Goal: Communication & Community: Participate in discussion

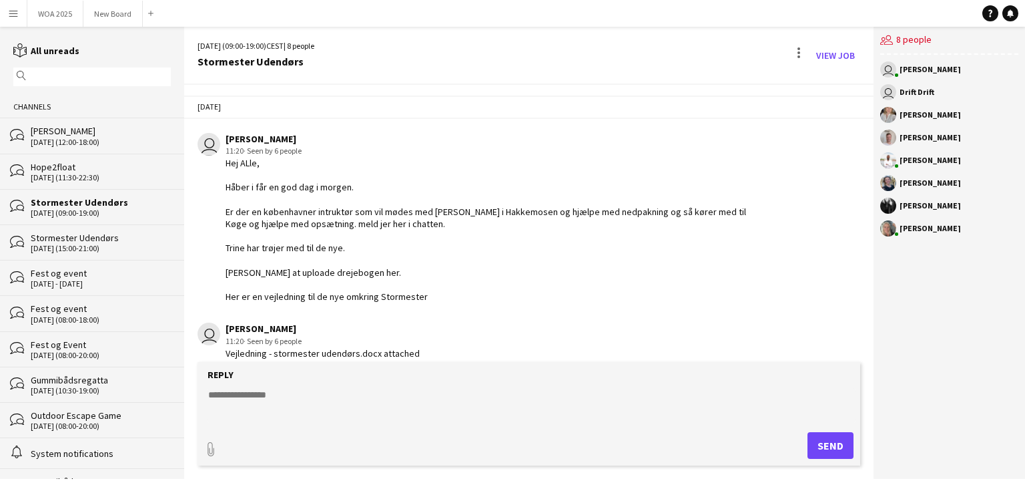
scroll to position [1437, 0]
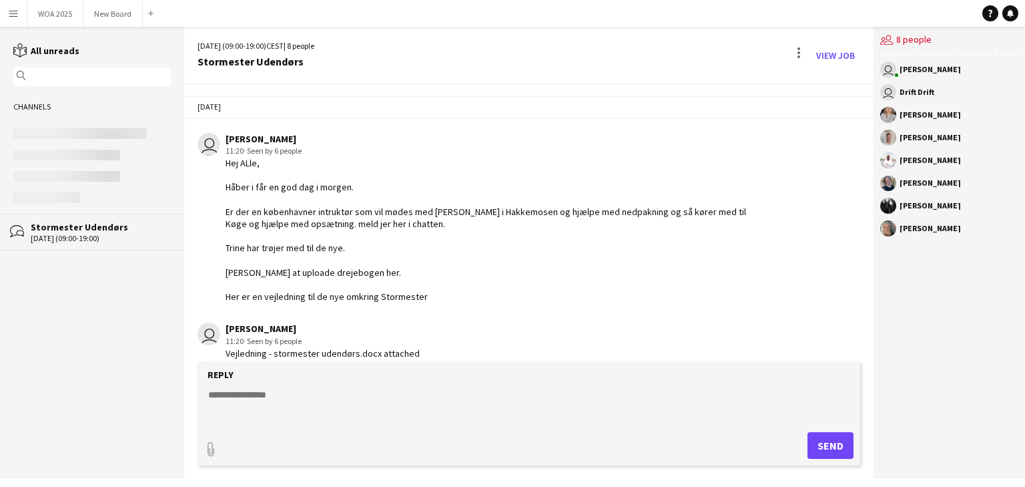
scroll to position [1437, 0]
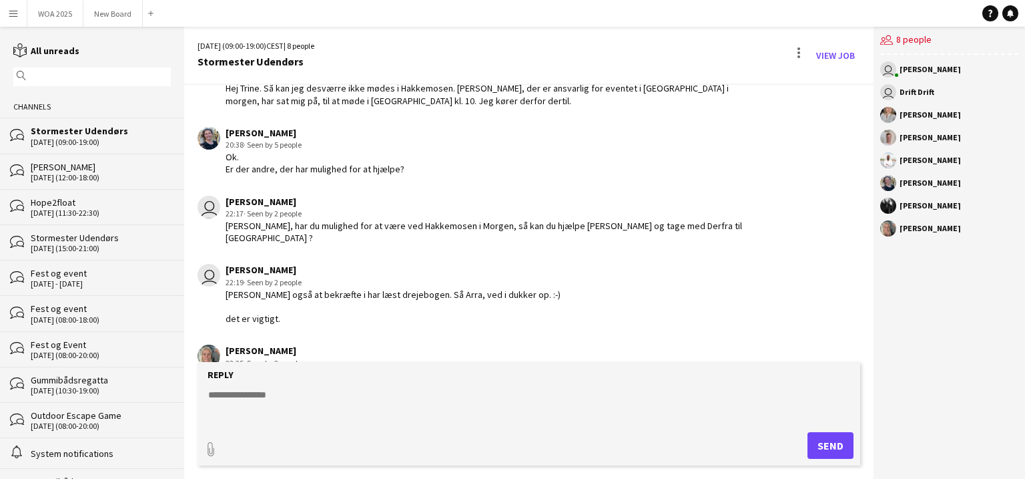
click at [256, 393] on textarea at bounding box center [531, 405] width 649 height 35
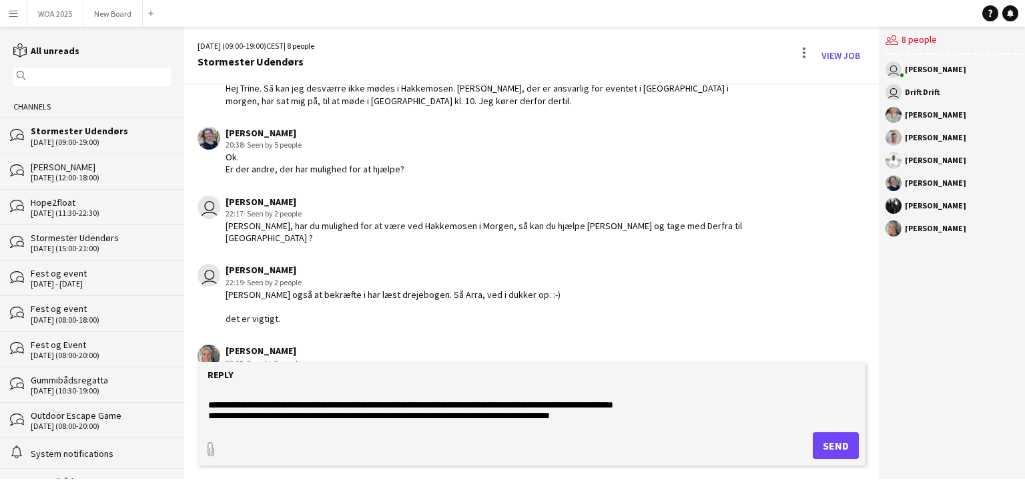
scroll to position [53, 0]
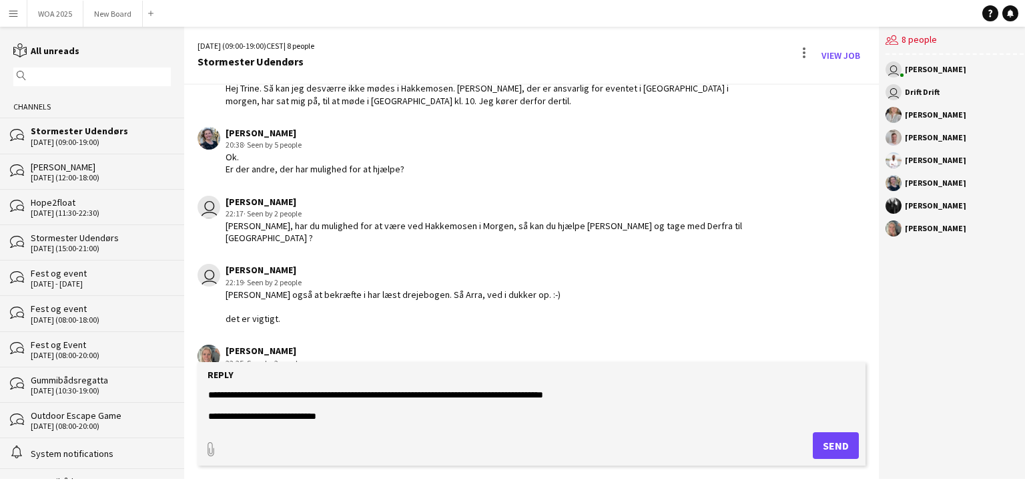
type textarea "**********"
drag, startPoint x: 840, startPoint y: 449, endPoint x: 846, endPoint y: 483, distance: 34.7
click at [846, 483] on div "Menu Boards Boards Boards All jobs Status Workforce Workforce My Workforce Recr…" at bounding box center [512, 243] width 1025 height 487
click at [834, 443] on button "Send" at bounding box center [836, 445] width 46 height 27
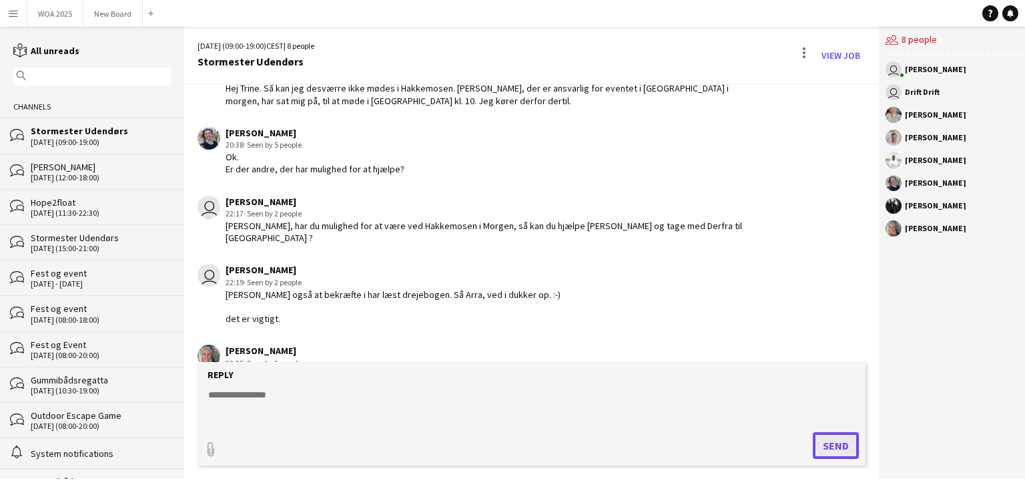
scroll to position [1603, 0]
